Goal: Task Accomplishment & Management: Manage account settings

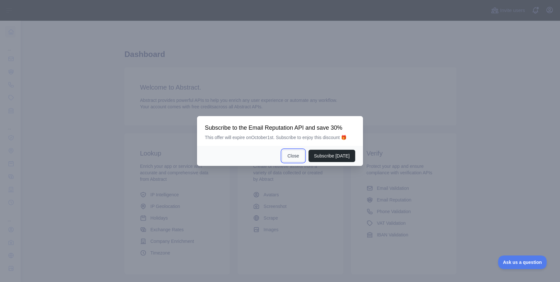
click at [298, 155] on button "Close" at bounding box center [293, 156] width 23 height 12
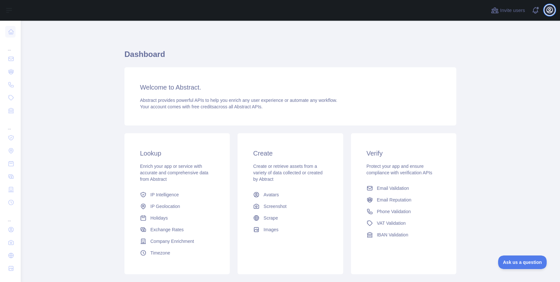
click at [550, 8] on icon "button" at bounding box center [549, 10] width 8 height 8
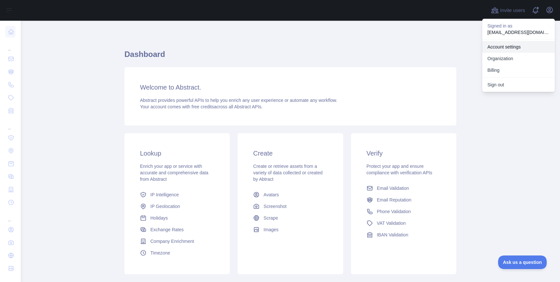
click at [506, 45] on link "Account settings" at bounding box center [518, 47] width 73 height 12
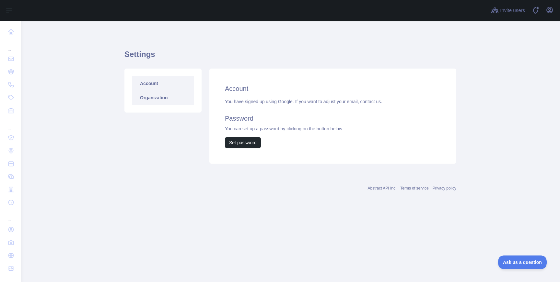
click at [166, 98] on link "Organization" at bounding box center [163, 98] width 62 height 14
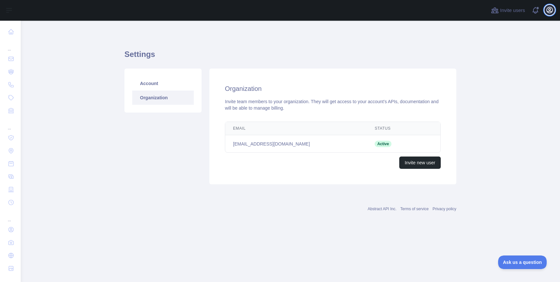
click at [552, 6] on icon "button" at bounding box center [549, 10] width 8 height 8
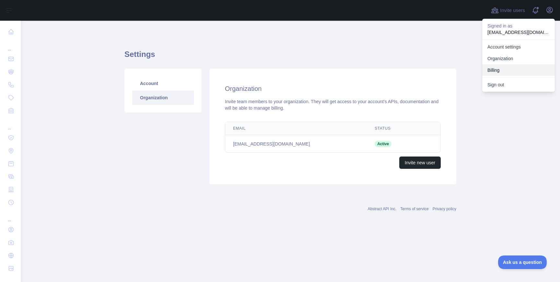
click at [501, 69] on button "Billing" at bounding box center [518, 70] width 73 height 12
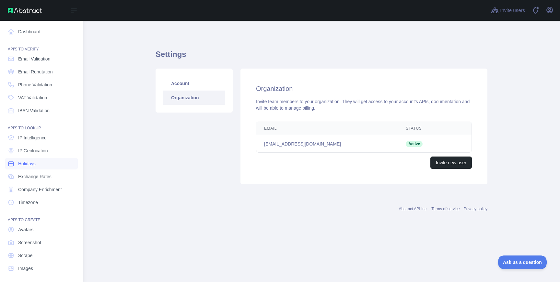
scroll to position [3, 0]
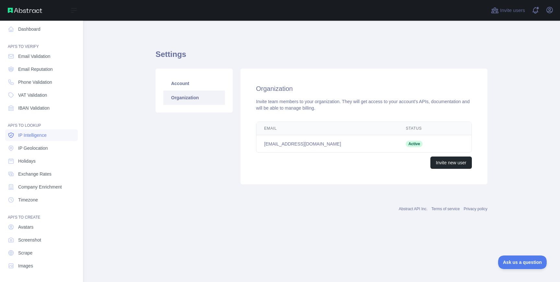
click at [42, 134] on span "IP Intelligence" at bounding box center [32, 135] width 28 height 6
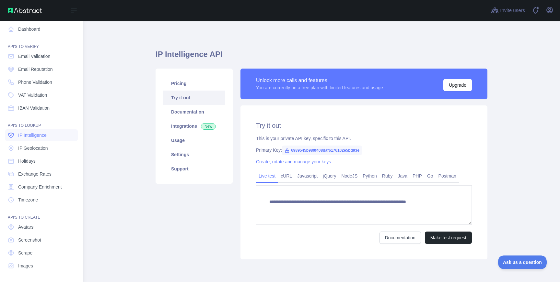
type textarea "**********"
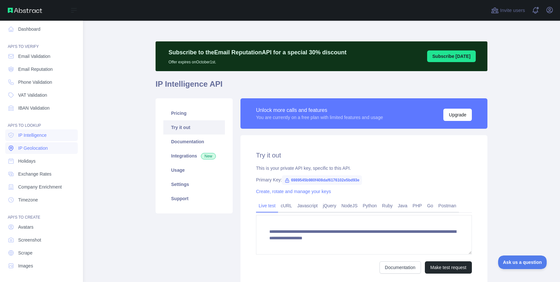
click at [40, 147] on span "IP Geolocation" at bounding box center [33, 148] width 30 height 6
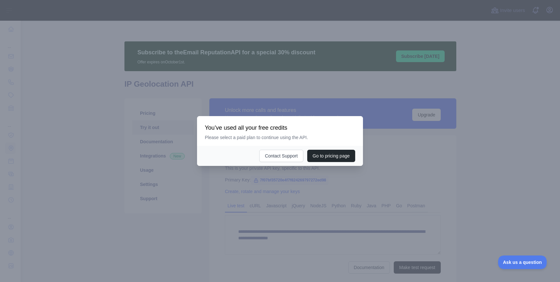
click at [344, 86] on div at bounding box center [280, 141] width 560 height 282
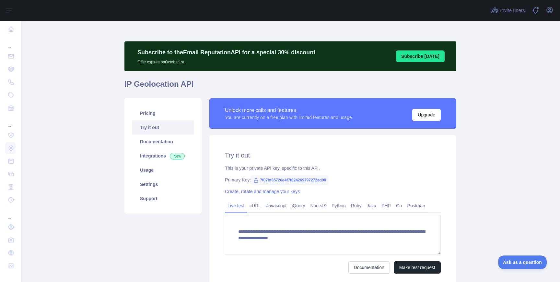
scroll to position [55, 0]
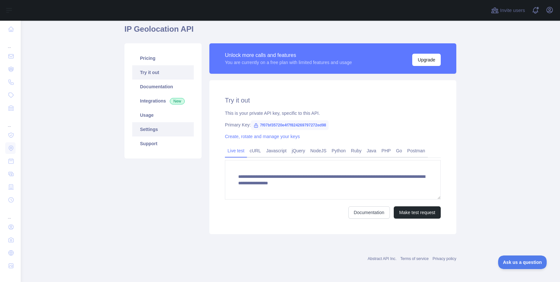
click at [165, 135] on link "Settings" at bounding box center [163, 129] width 62 height 14
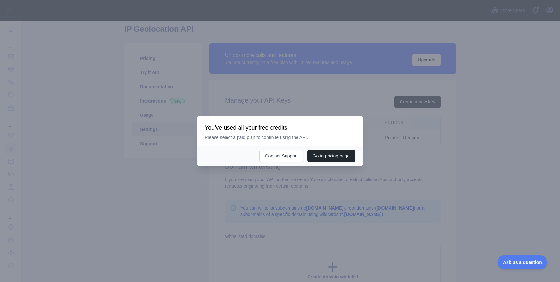
click at [394, 98] on div at bounding box center [280, 141] width 560 height 282
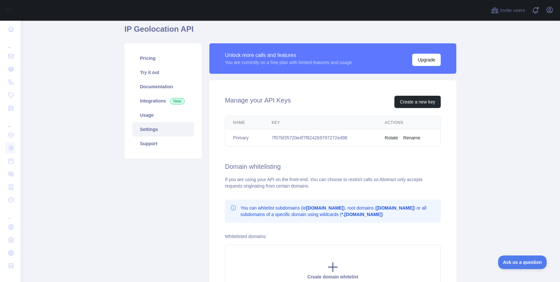
click at [390, 139] on button "Rotate" at bounding box center [390, 138] width 13 height 6
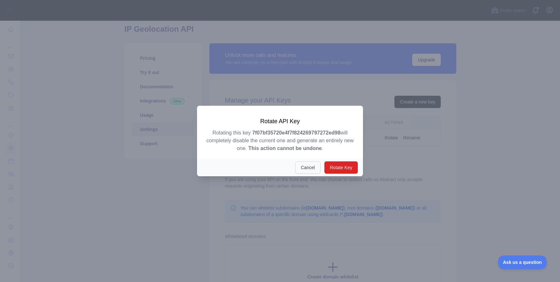
click at [311, 166] on button "Cancel" at bounding box center [307, 168] width 25 height 12
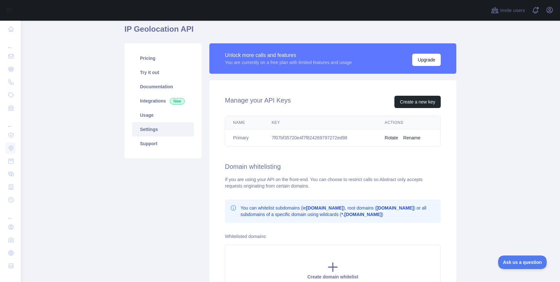
click at [345, 149] on div "Name Key Actions Primary 7f07bf35720e4f7f824269797272ed98 Rotate Rename" at bounding box center [332, 131] width 236 height 36
click at [287, 139] on td "7f07bf35720e4f7f824269797272ed98" at bounding box center [320, 138] width 113 height 17
click at [328, 139] on td "7f07bf35720e4f7f824269797272ed98" at bounding box center [320, 138] width 113 height 17
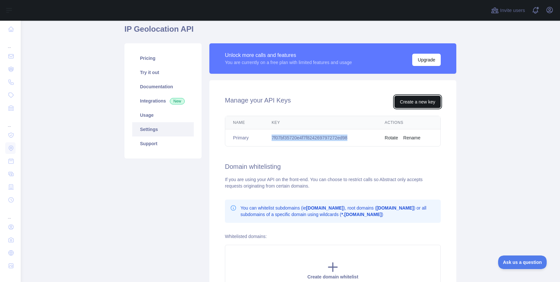
click at [414, 105] on button "Create a new key" at bounding box center [417, 102] width 46 height 12
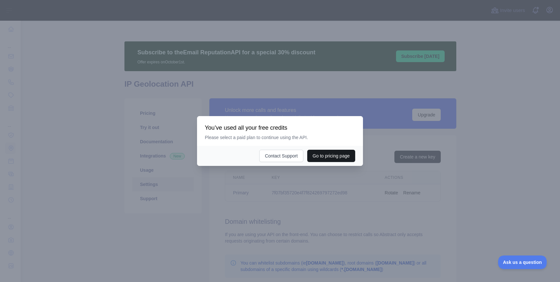
click at [316, 156] on button "Go to pricing page" at bounding box center [331, 156] width 48 height 12
click at [267, 89] on div at bounding box center [280, 141] width 560 height 282
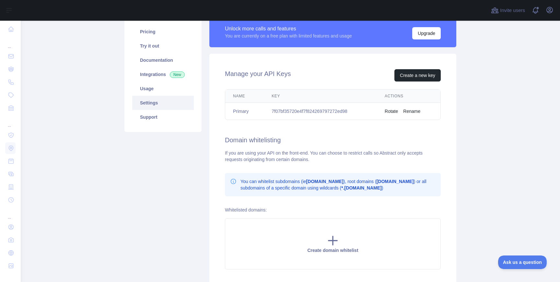
scroll to position [84, 0]
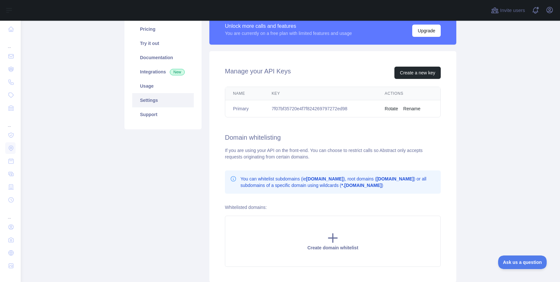
click at [388, 112] on button "Rotate" at bounding box center [390, 109] width 13 height 6
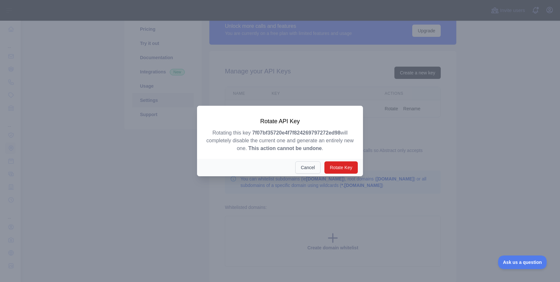
click at [310, 172] on button "Cancel" at bounding box center [307, 168] width 25 height 12
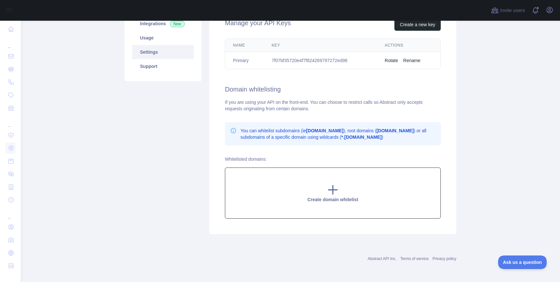
scroll to position [117, 0]
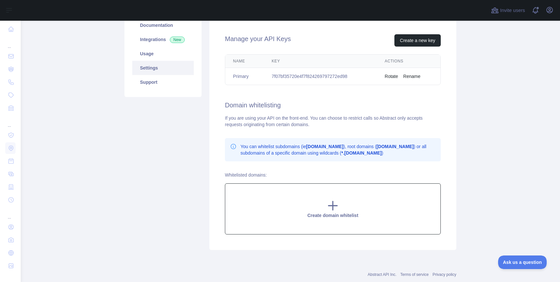
click at [328, 209] on icon at bounding box center [332, 205] width 13 height 13
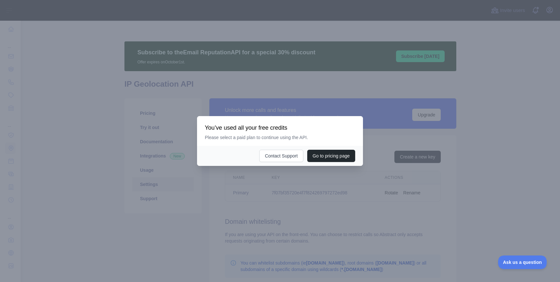
click at [300, 46] on div at bounding box center [280, 141] width 560 height 282
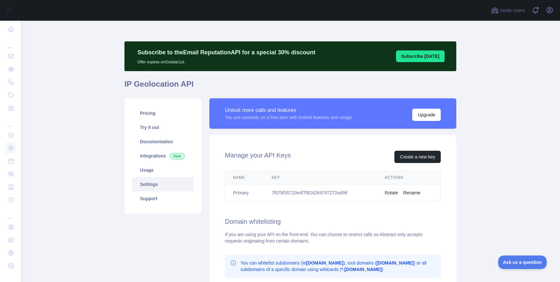
scroll to position [0, 0]
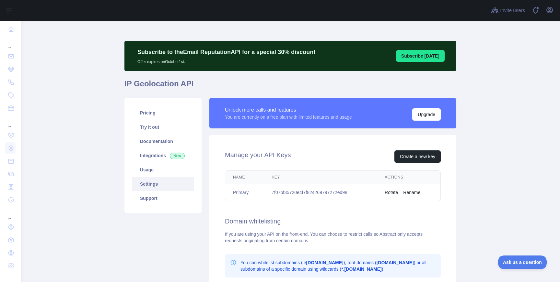
click at [389, 192] on button "Rotate" at bounding box center [390, 192] width 13 height 6
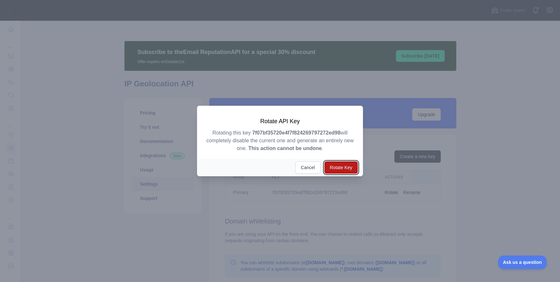
click at [344, 163] on button "Rotate Key" at bounding box center [340, 168] width 33 height 12
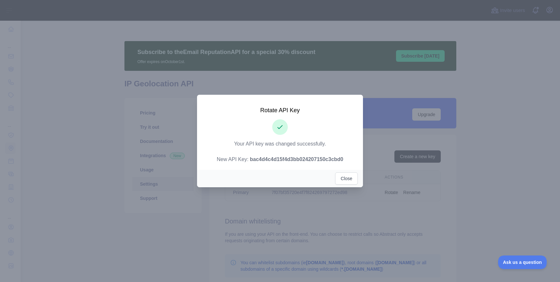
click at [324, 162] on strong "bac4d4c4d15f4d3bb024207150c3cbd0" at bounding box center [296, 160] width 93 height 6
copy strong "bac4d4c4d15f4d3bb024207150c3cbd0"
click at [348, 172] on div "Close" at bounding box center [280, 178] width 166 height 17
click at [347, 176] on button "Close" at bounding box center [346, 179] width 23 height 12
